Goal: Task Accomplishment & Management: Manage account settings

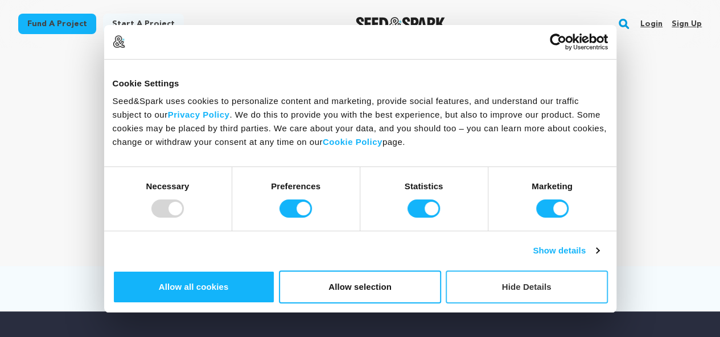
click at [601, 271] on button "Hide Details" at bounding box center [526, 287] width 162 height 33
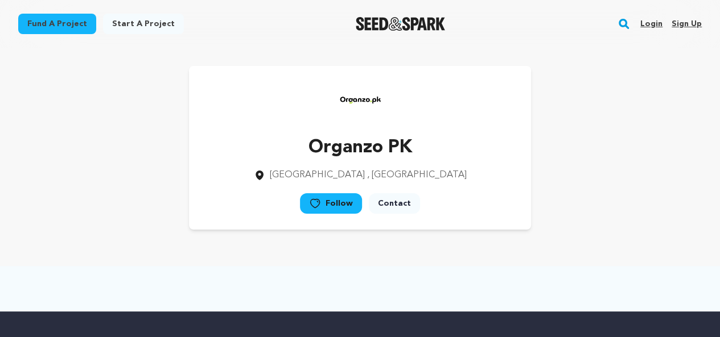
click at [649, 26] on link "Login" at bounding box center [651, 24] width 22 height 18
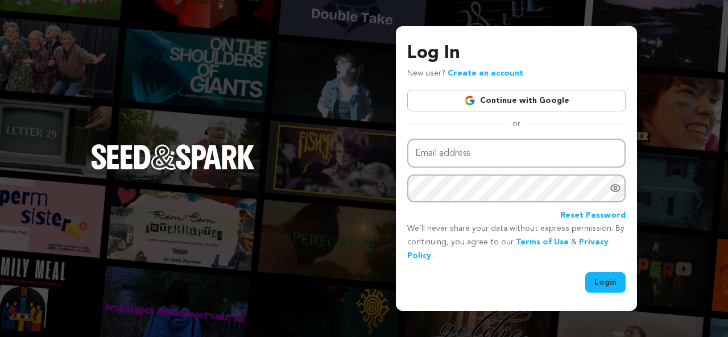
type input "[EMAIL_ADDRESS][DOMAIN_NAME]"
click at [604, 281] on button "Login" at bounding box center [605, 283] width 40 height 20
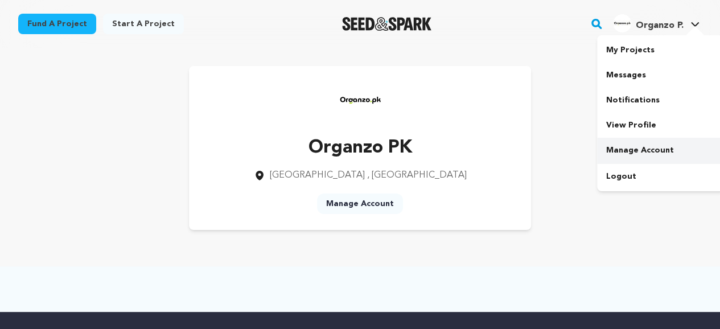
click at [638, 151] on link "Manage Account" at bounding box center [660, 150] width 127 height 25
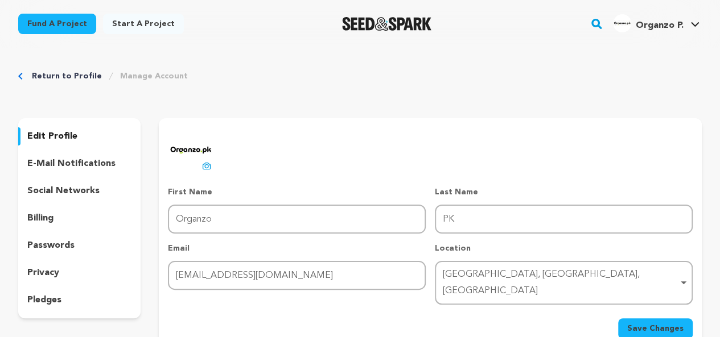
scroll to position [57, 0]
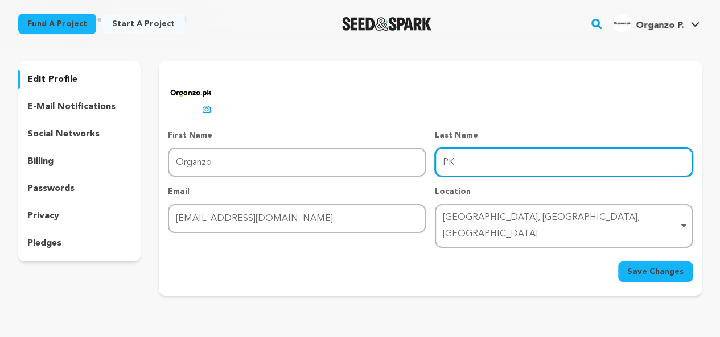
click at [506, 172] on input "PK" at bounding box center [564, 162] width 258 height 29
type input "P"
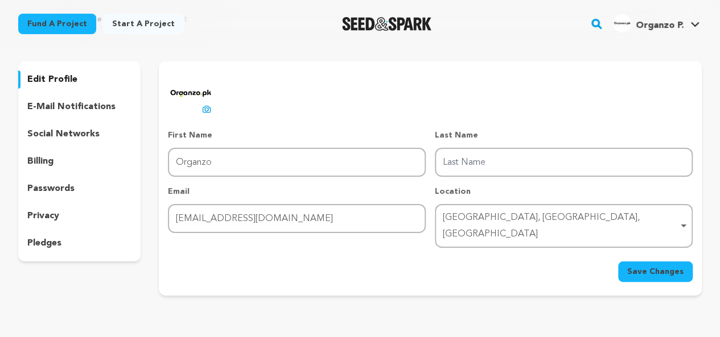
click at [424, 113] on div "uploading spinner upload profile image First Name First Name Organzo Last Name …" at bounding box center [430, 177] width 525 height 212
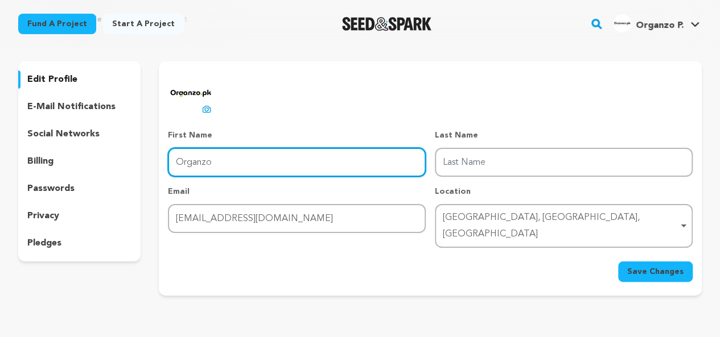
click at [327, 170] on input "Organzo" at bounding box center [297, 162] width 258 height 29
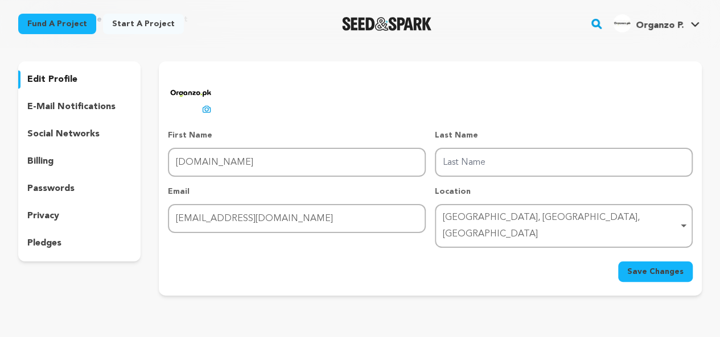
click at [321, 118] on div "uploading spinner upload profile image First Name First Name Organzo.pk Last Na…" at bounding box center [430, 177] width 525 height 212
click at [650, 266] on span "Save Changes" at bounding box center [655, 271] width 56 height 11
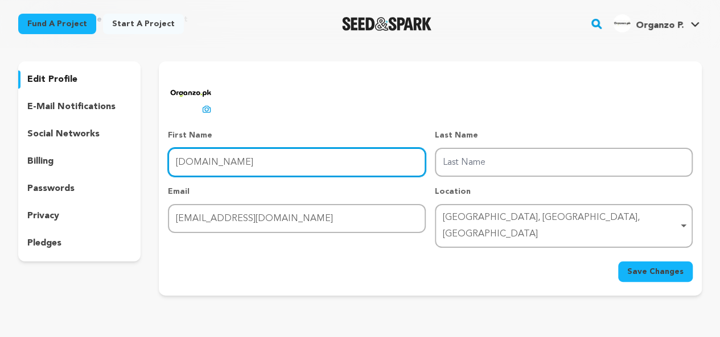
click at [222, 158] on input "Organzo.pk" at bounding box center [297, 162] width 258 height 29
type input "Organzo."
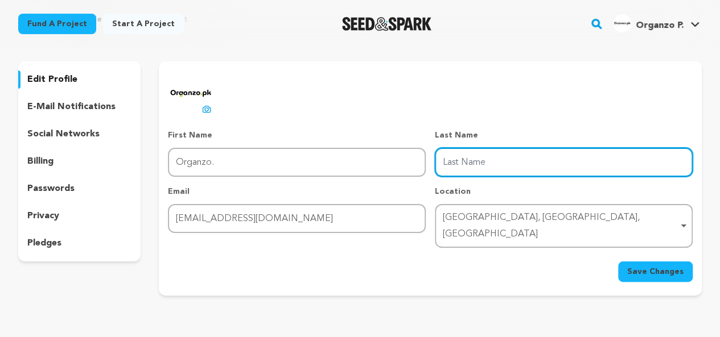
click at [468, 161] on input "Last Name" at bounding box center [564, 162] width 258 height 29
type input "pk"
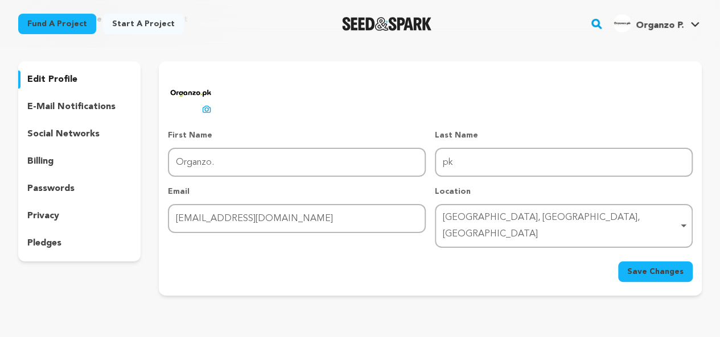
click at [666, 266] on span "Save Changes" at bounding box center [655, 271] width 56 height 11
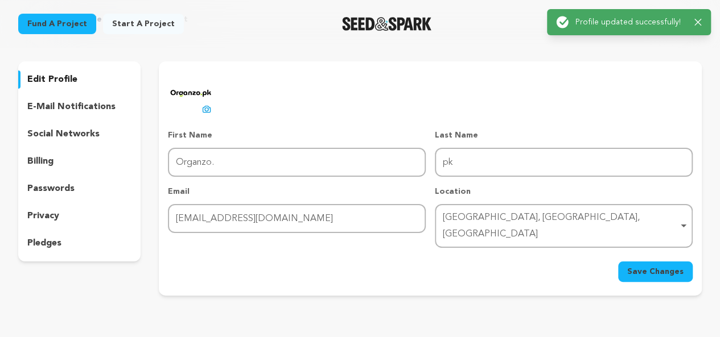
click at [52, 133] on p "social networks" at bounding box center [63, 134] width 72 height 14
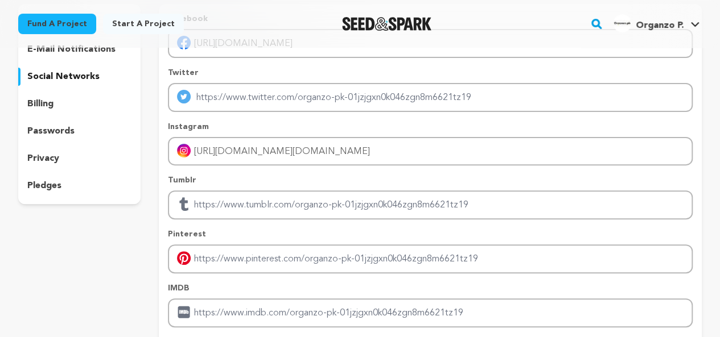
scroll to position [171, 0]
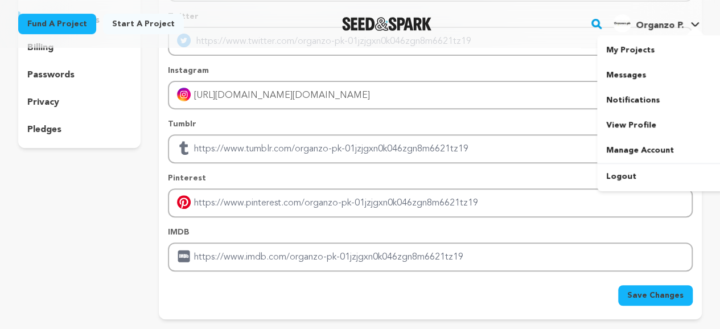
click at [699, 19] on link "Organzo P. Organzo P." at bounding box center [655, 22] width 91 height 20
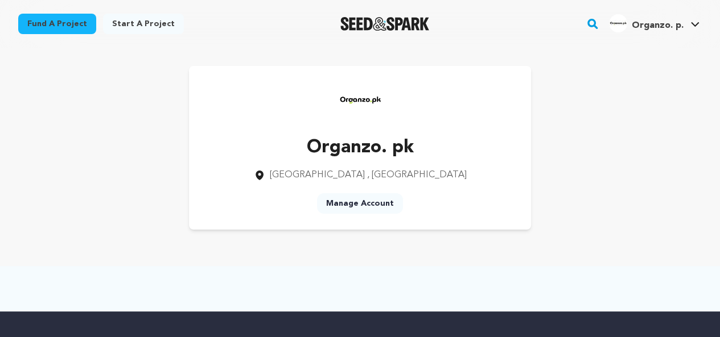
click at [548, 139] on div "Organzo. pk [GEOGRAPHIC_DATA] , [GEOGRAPHIC_DATA] Manage Account" at bounding box center [359, 148] width 683 height 164
